Goal: Information Seeking & Learning: Understand process/instructions

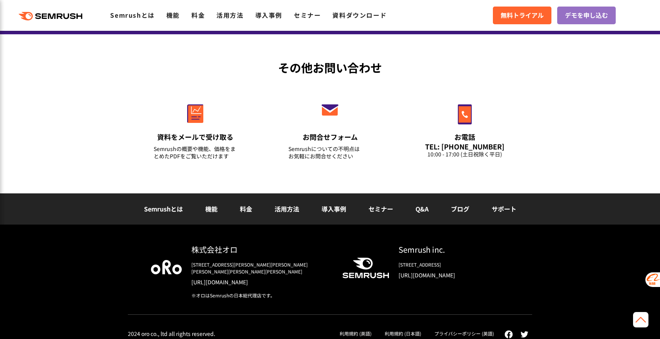
click at [408, 330] on link "利用規約 (日本語)" at bounding box center [403, 333] width 37 height 7
